Goal: Check status: Check status

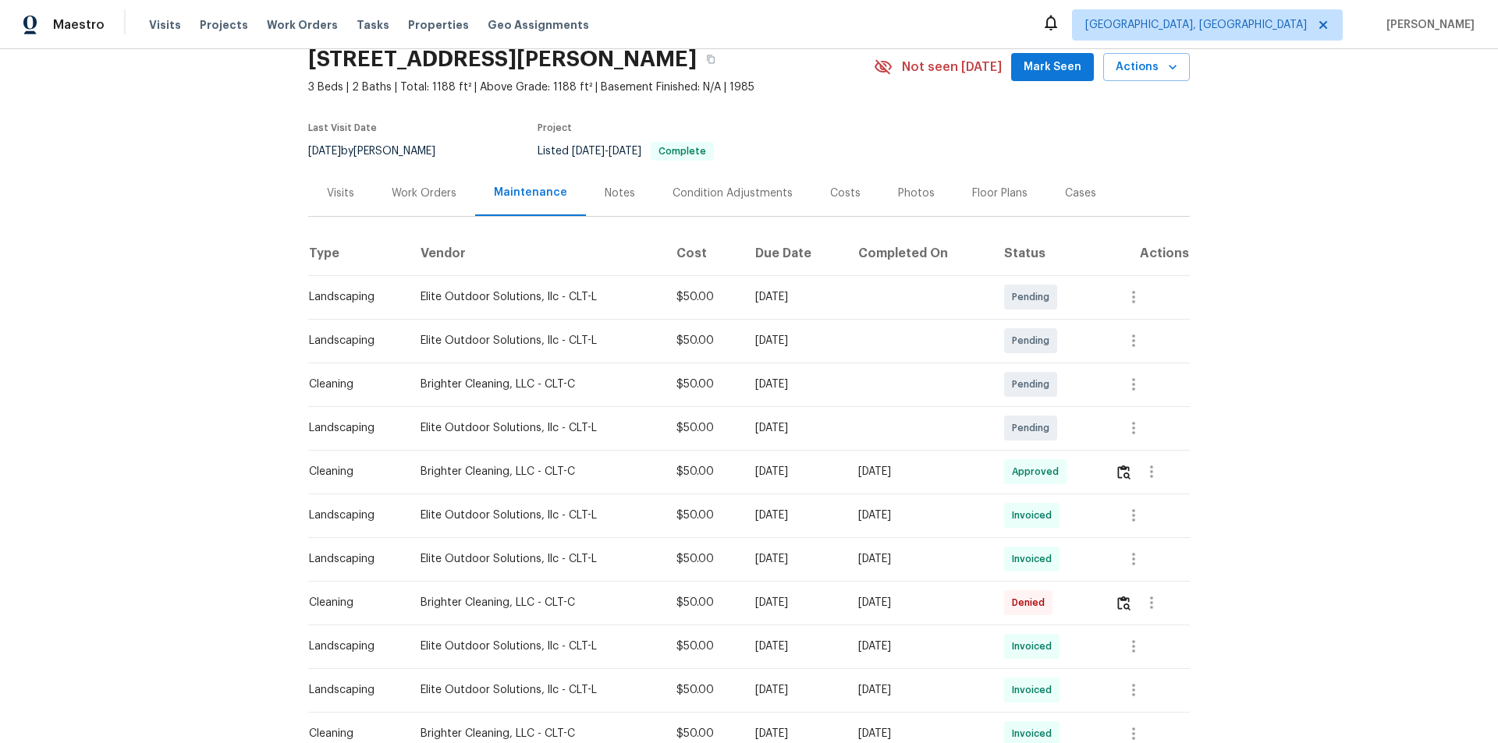
scroll to position [156, 0]
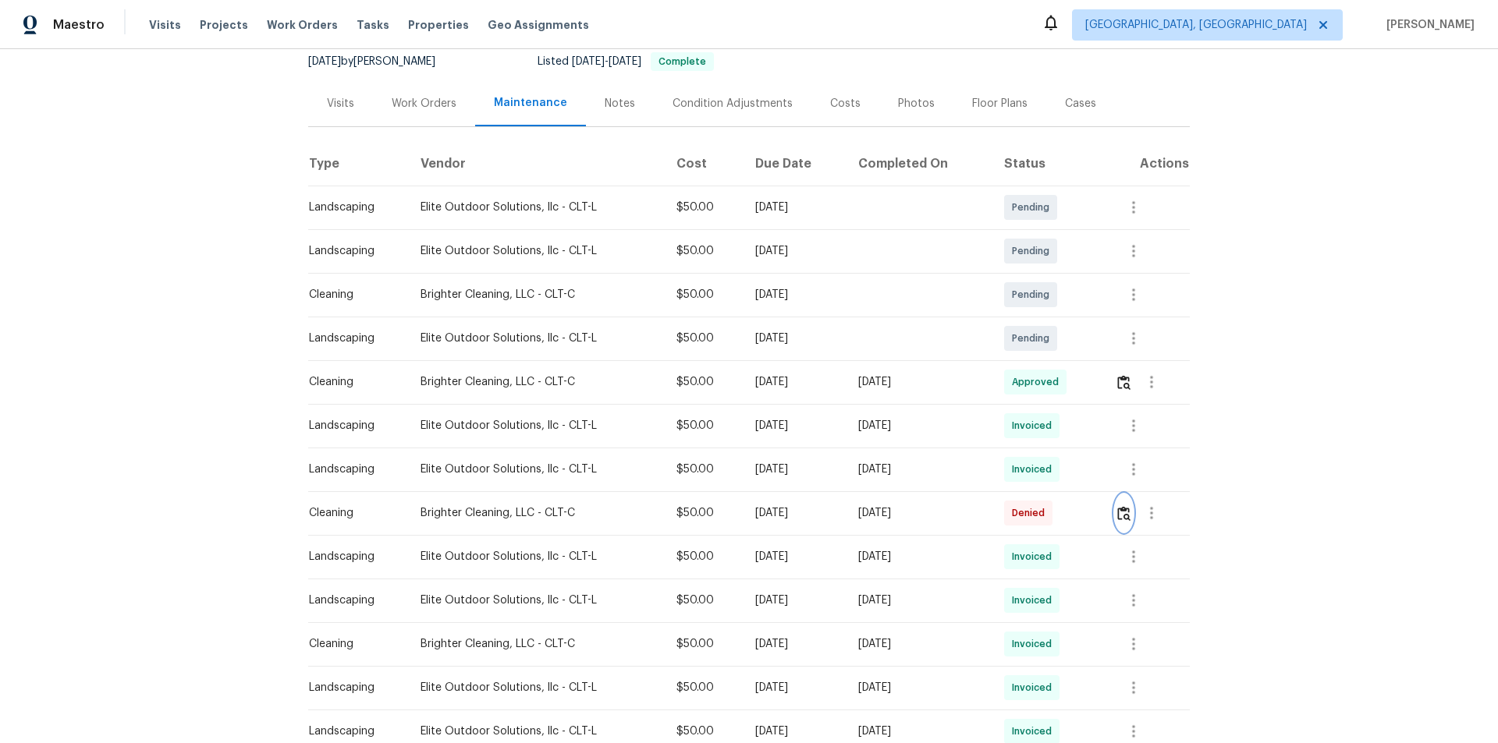
click at [1065, 499] on img "button" at bounding box center [1123, 513] width 13 height 15
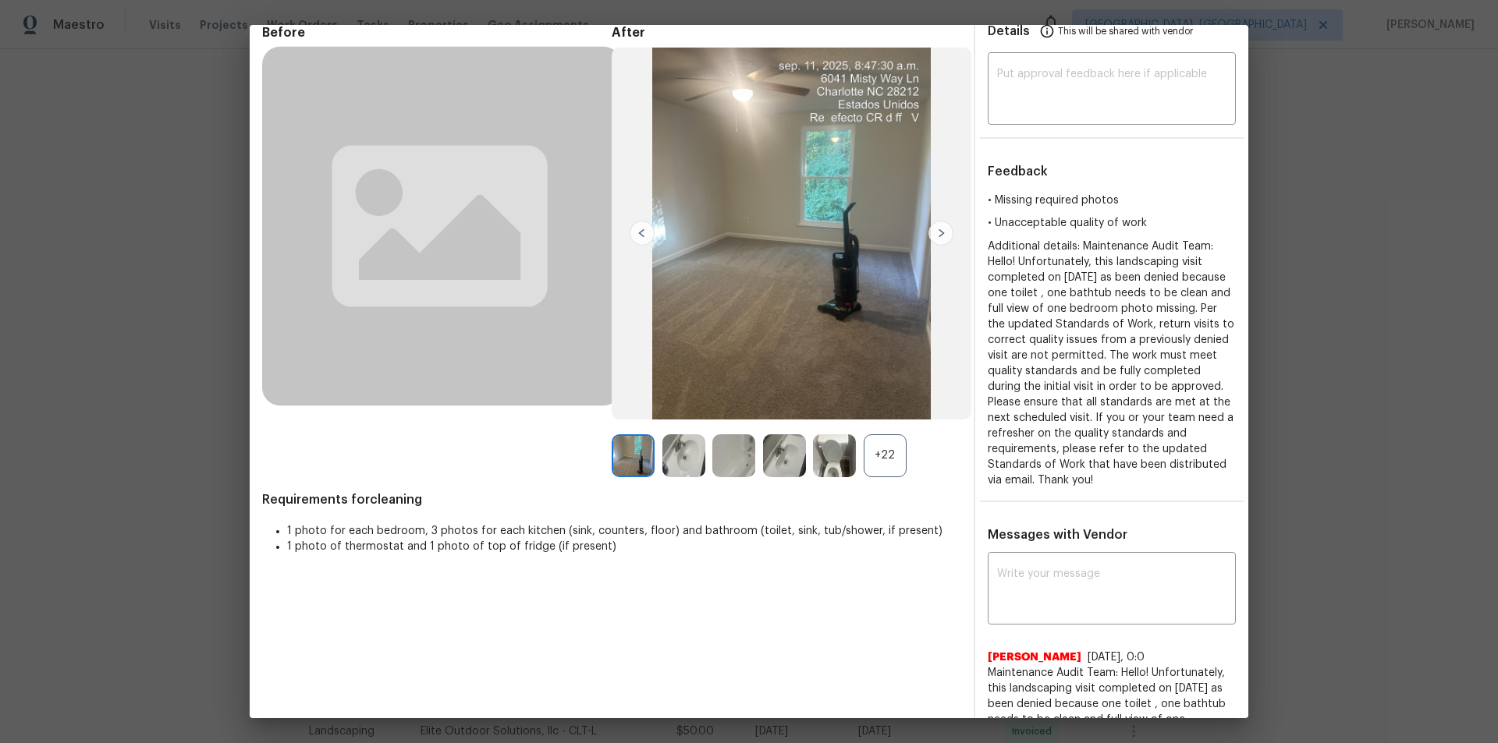
scroll to position [0, 0]
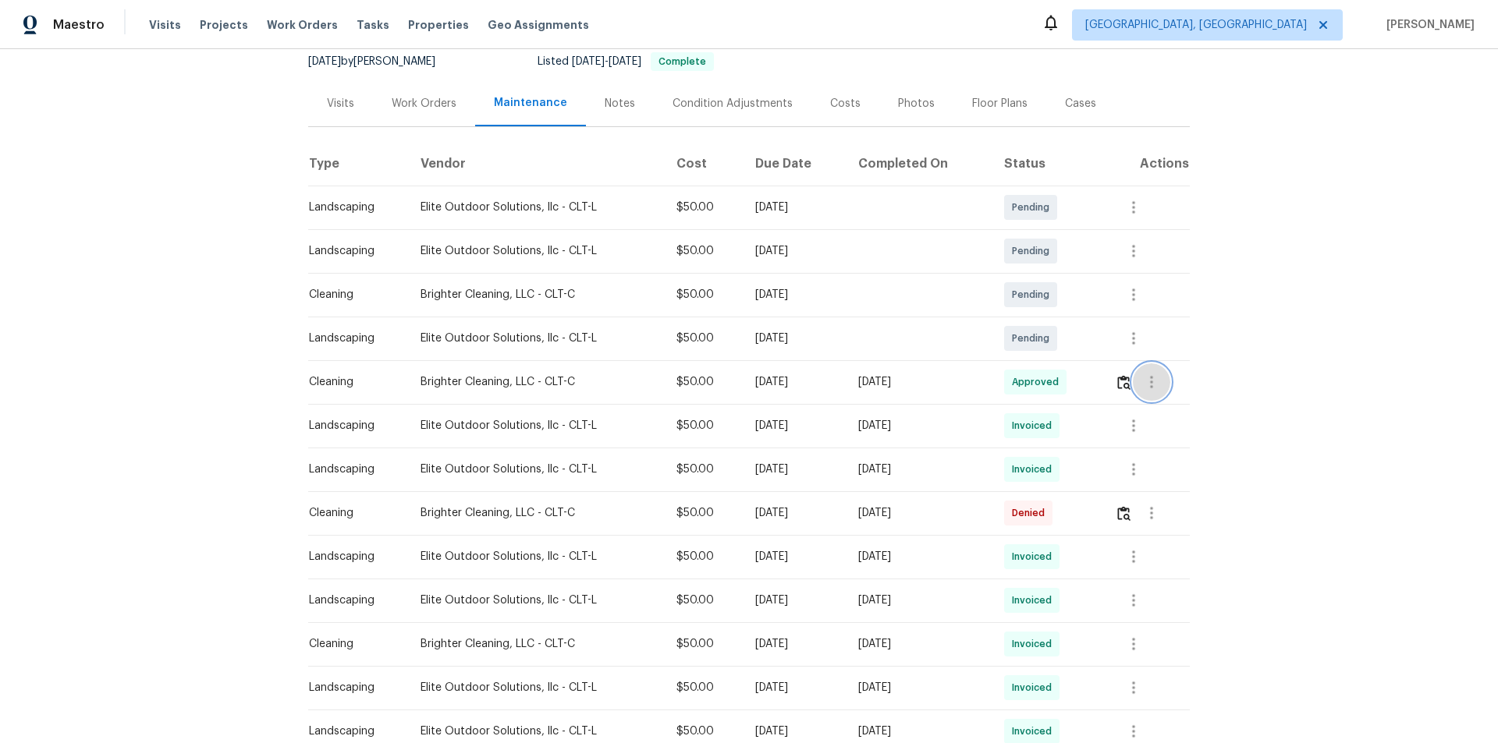
click at [1065, 379] on icon "button" at bounding box center [1151, 382] width 19 height 19
drag, startPoint x: 1156, startPoint y: 379, endPoint x: 1168, endPoint y: 409, distance: 31.9
click at [1065, 409] on li "View details" at bounding box center [1185, 409] width 109 height 26
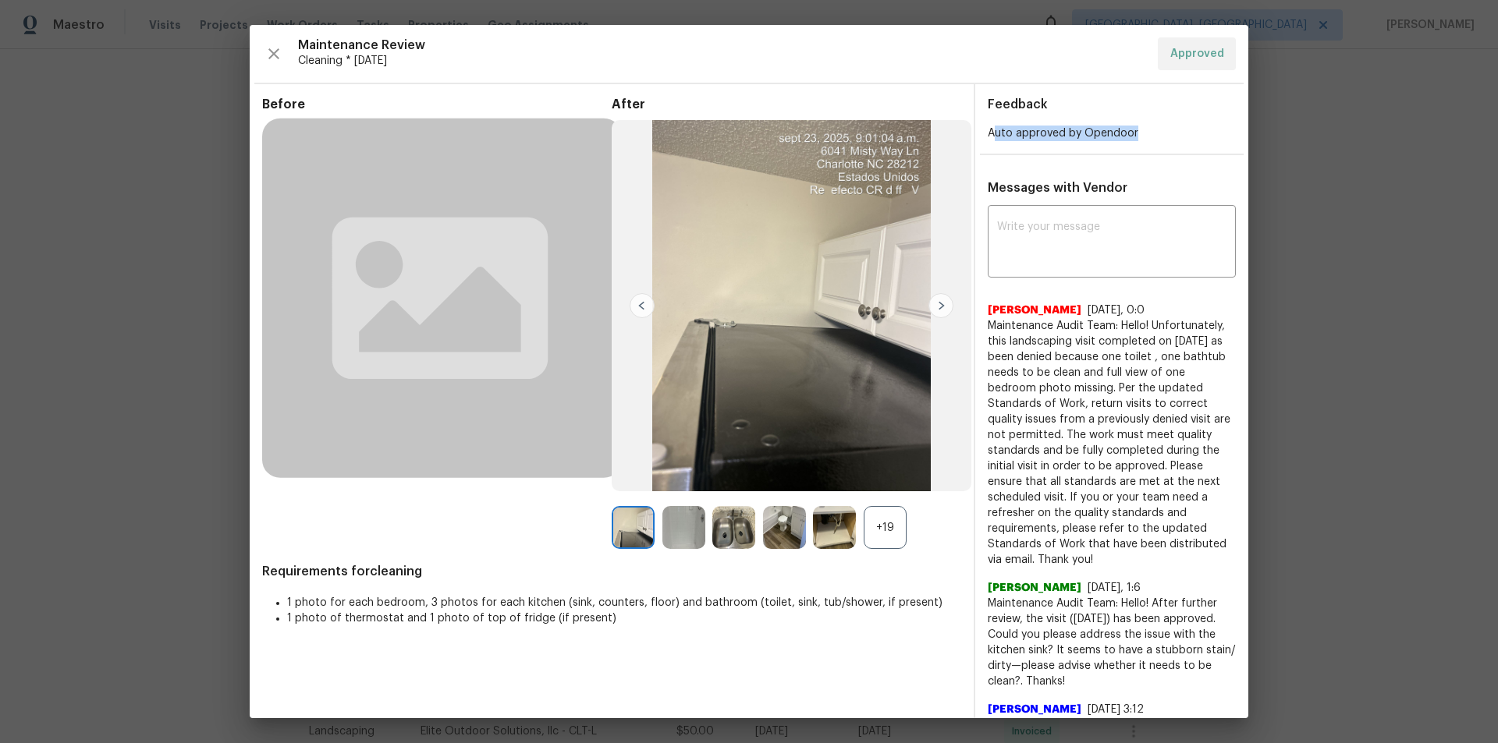
drag, startPoint x: 984, startPoint y: 135, endPoint x: 1144, endPoint y: 135, distance: 159.9
click at [1065, 135] on div "Auto approved by Opendoor" at bounding box center [1112, 134] width 248 height 16
drag, startPoint x: 1343, startPoint y: 520, endPoint x: 1334, endPoint y: 531, distance: 14.4
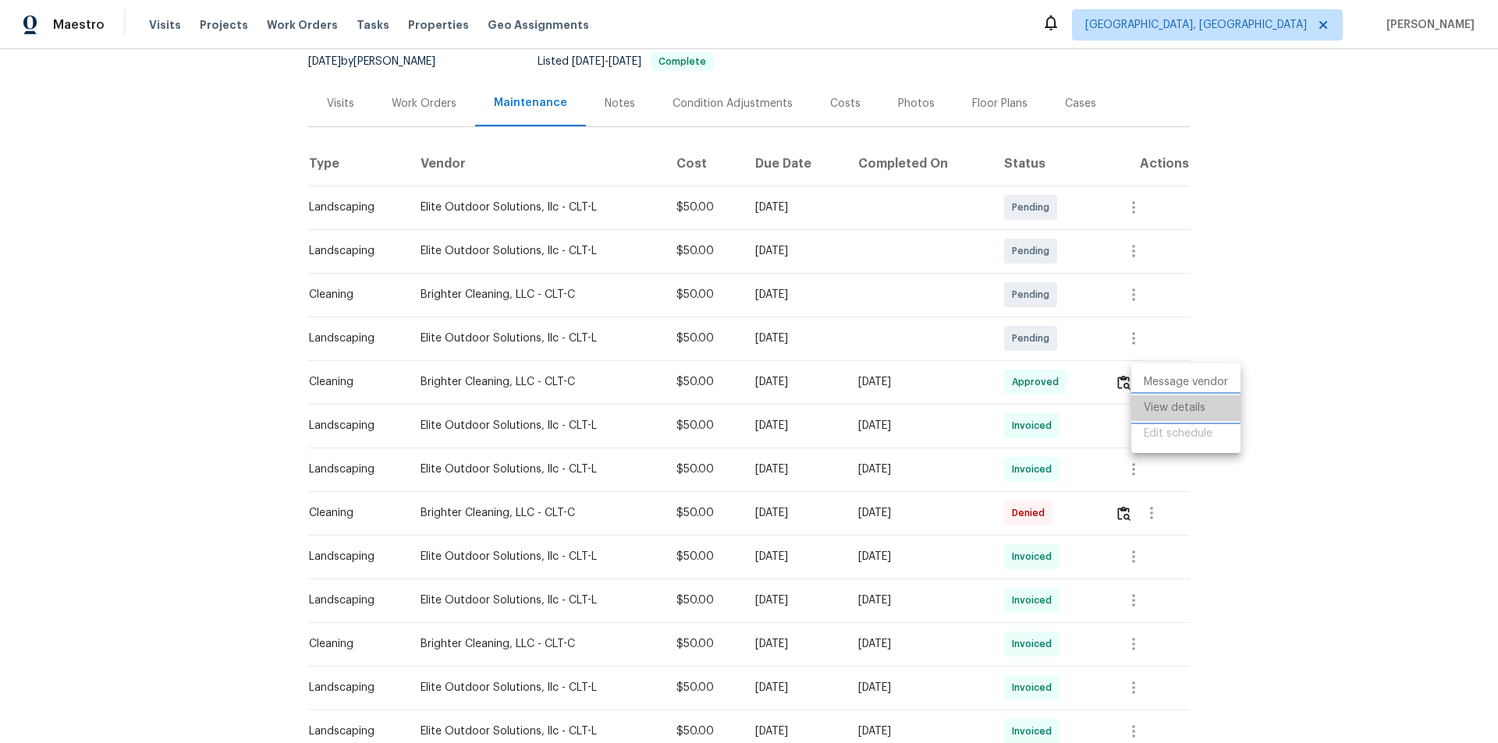
click at [1065, 406] on li "View details" at bounding box center [1185, 409] width 109 height 26
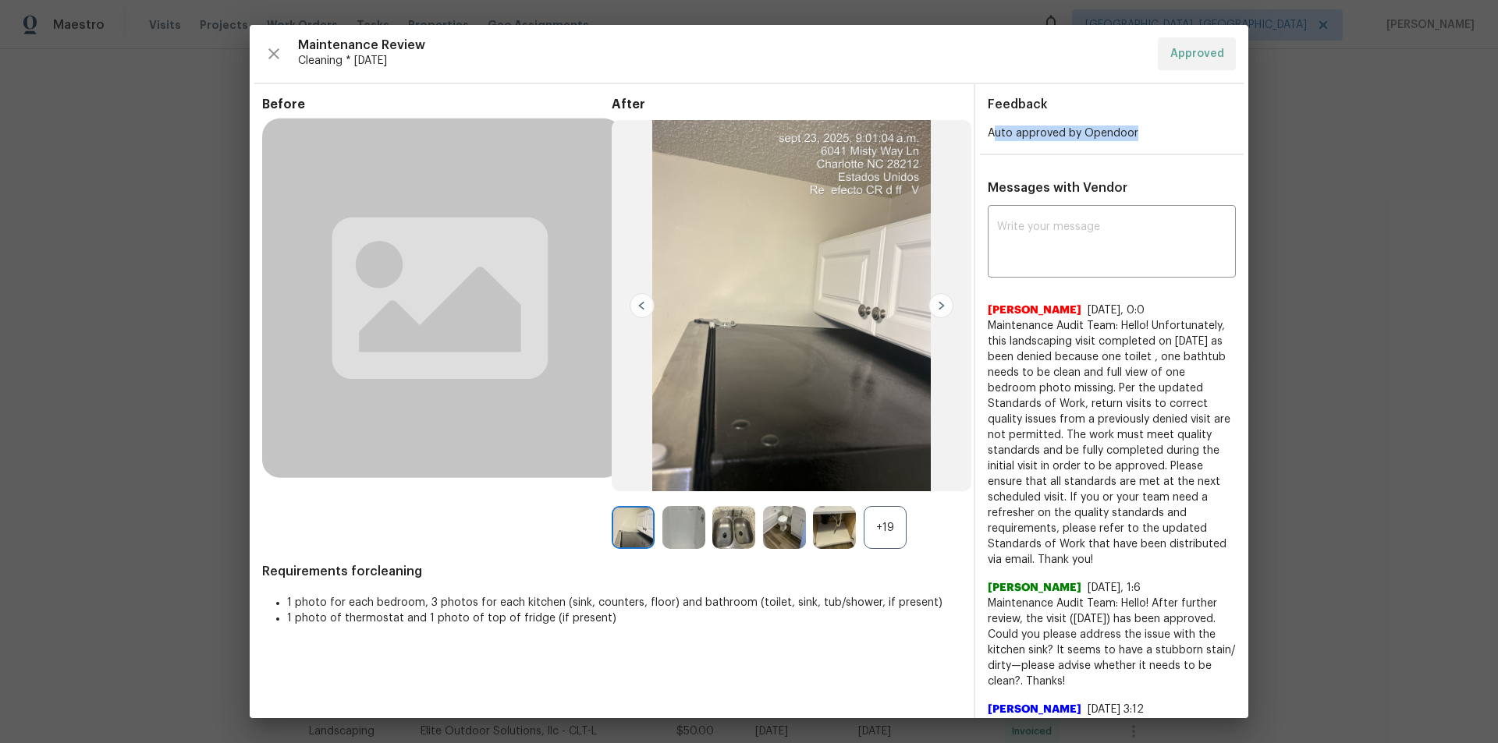
drag, startPoint x: 987, startPoint y: 132, endPoint x: 1126, endPoint y: 134, distance: 138.9
click at [1065, 134] on span "Auto approved by Opendoor" at bounding box center [1063, 133] width 151 height 11
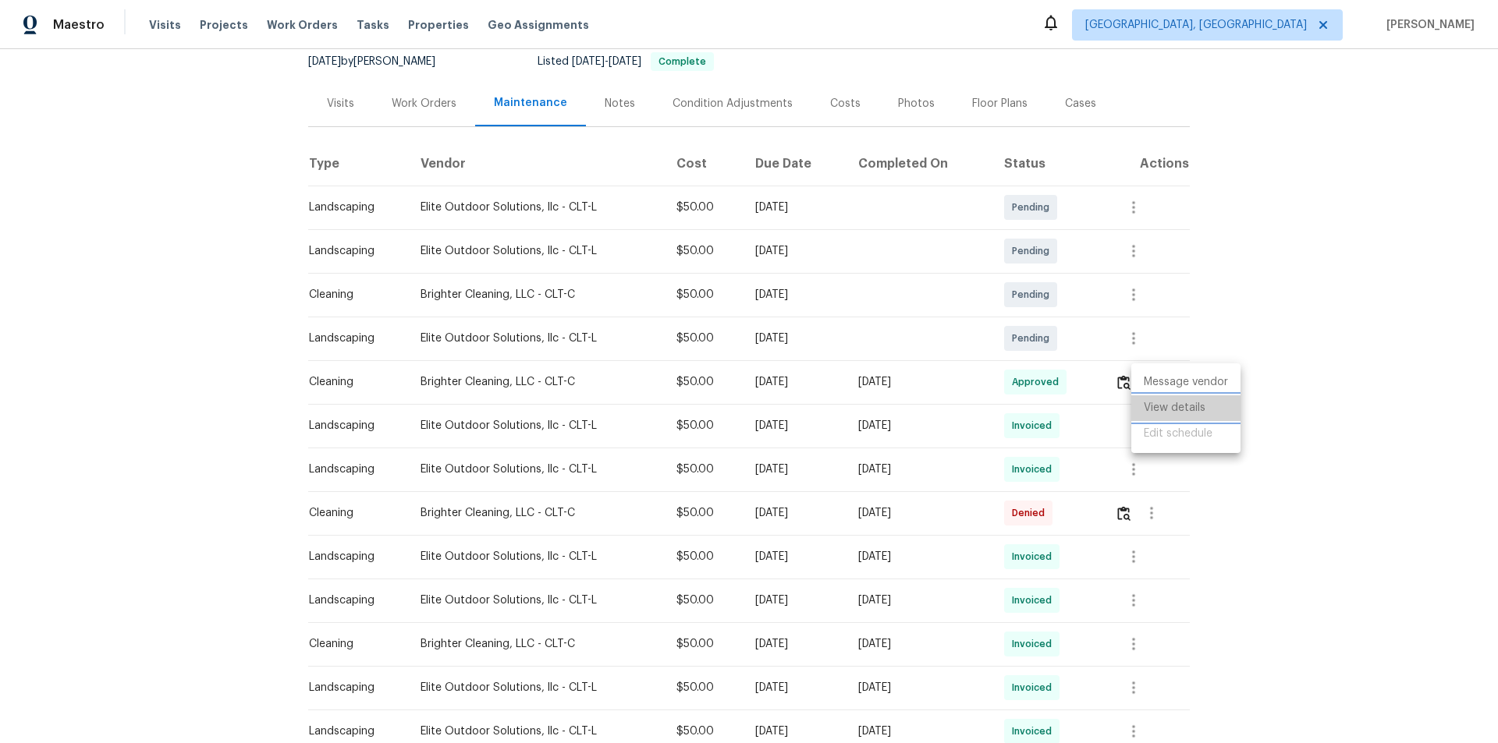
click at [1065, 413] on li "View details" at bounding box center [1185, 409] width 109 height 26
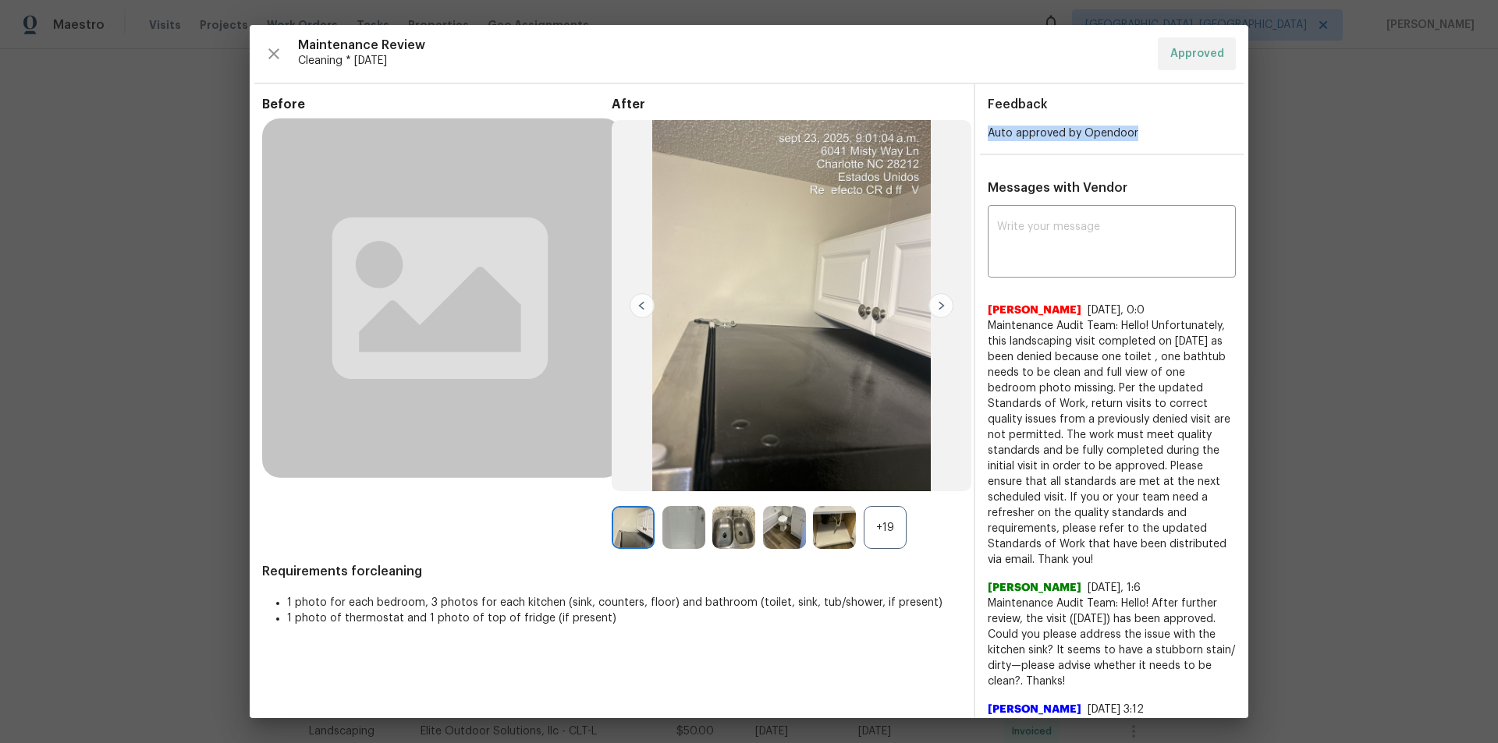
drag, startPoint x: 976, startPoint y: 134, endPoint x: 1230, endPoint y: 158, distance: 255.5
click at [1065, 135] on div "Auto approved by Opendoor" at bounding box center [1111, 134] width 273 height 16
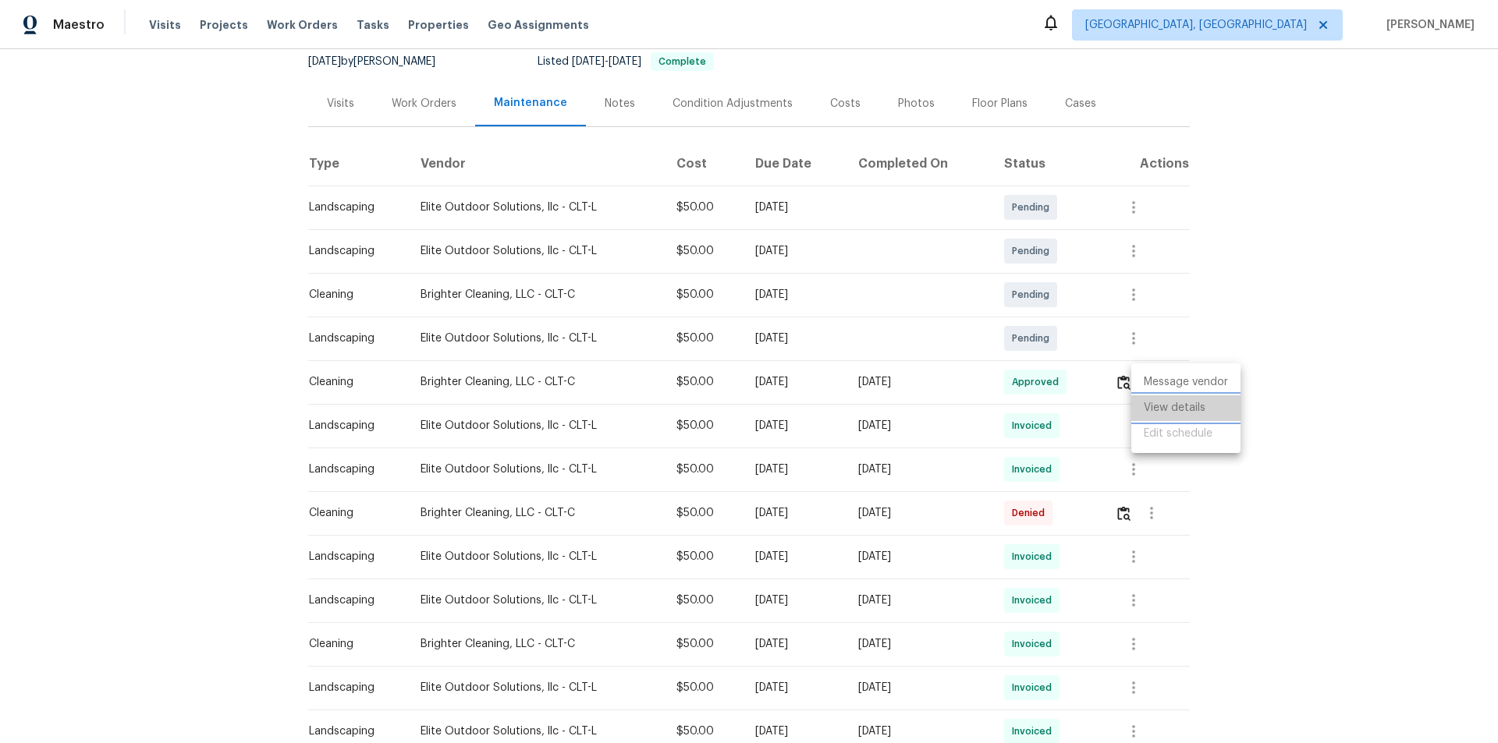
click at [1065, 408] on li "View details" at bounding box center [1185, 409] width 109 height 26
